Goal: Find specific page/section: Find specific page/section

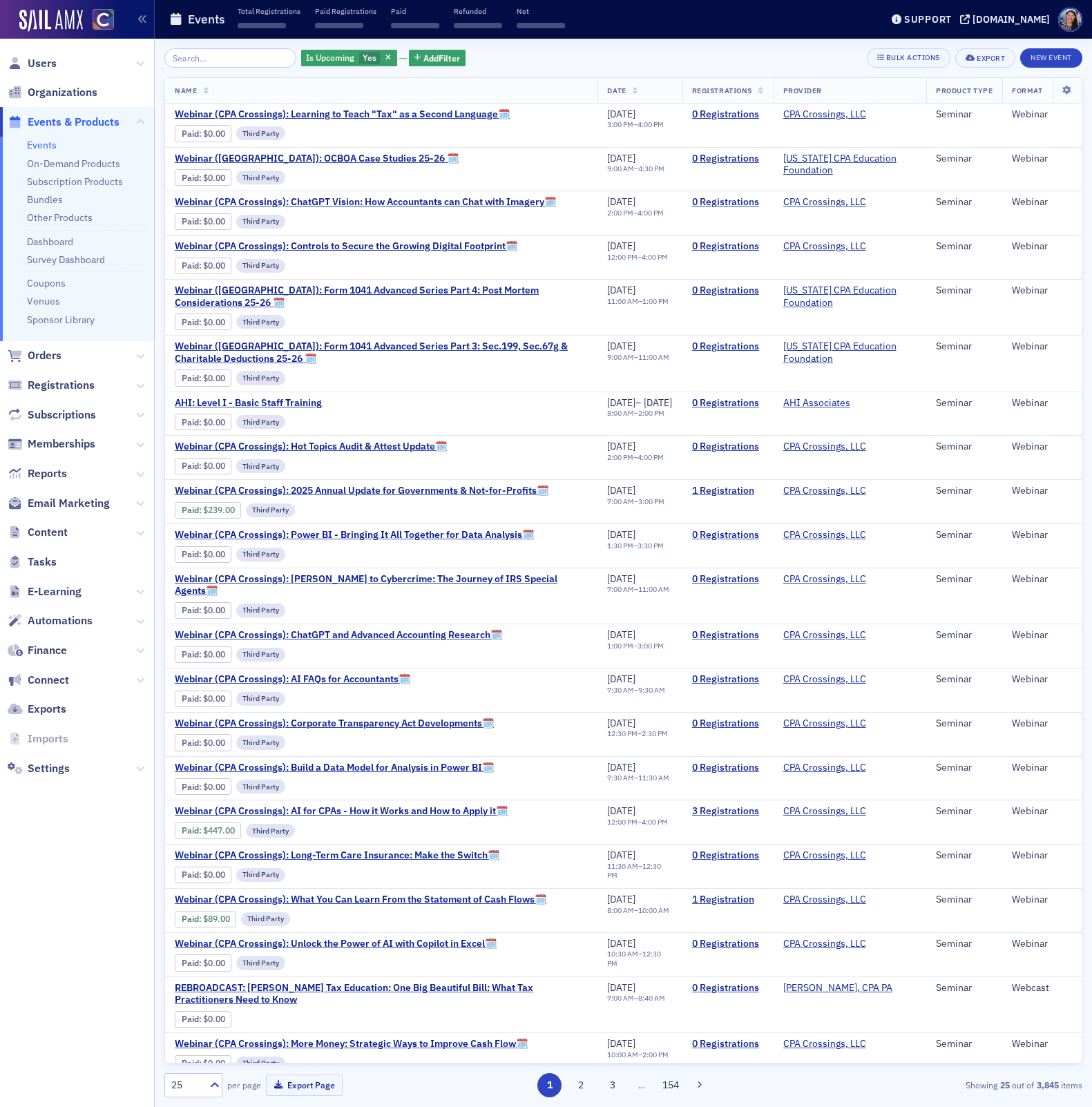
click at [240, 63] on input "search" at bounding box center [231, 58] width 132 height 19
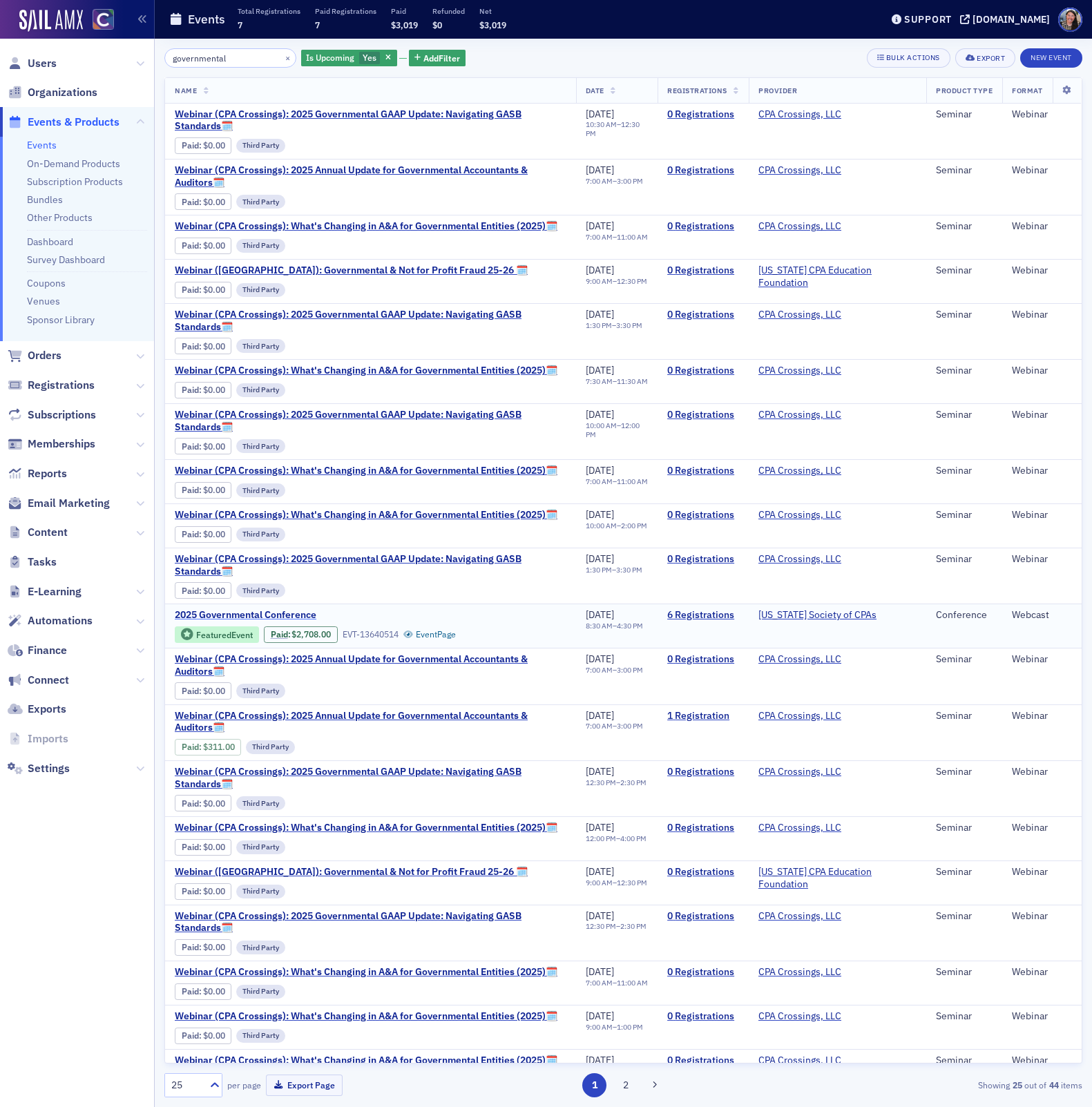
type input "governmental"
click at [263, 611] on span "2025 Governmental Conference" at bounding box center [291, 615] width 232 height 12
